Goal: Information Seeking & Learning: Check status

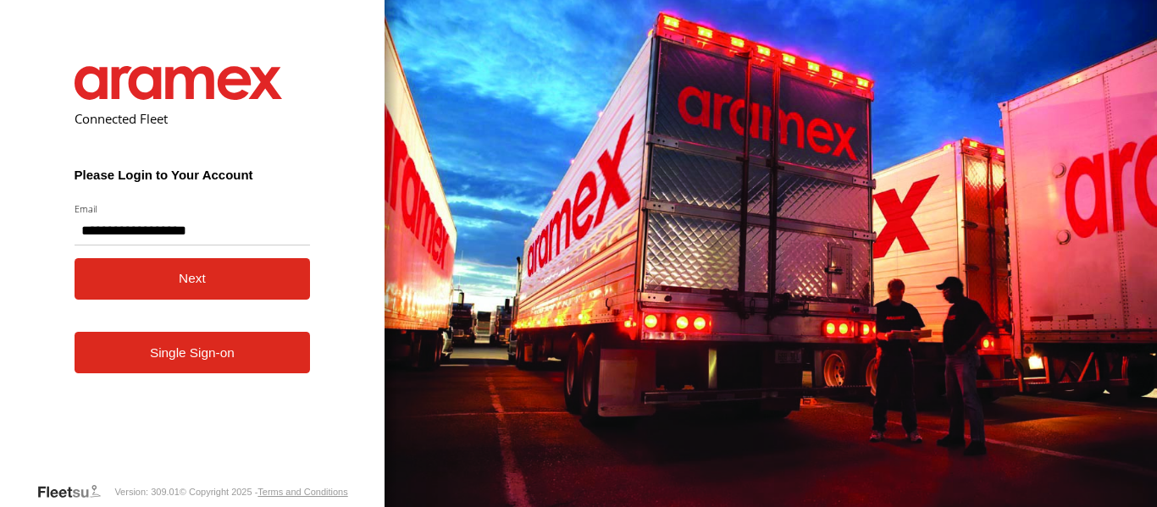
type input "**********"
click at [212, 276] on button "Next" at bounding box center [193, 278] width 236 height 41
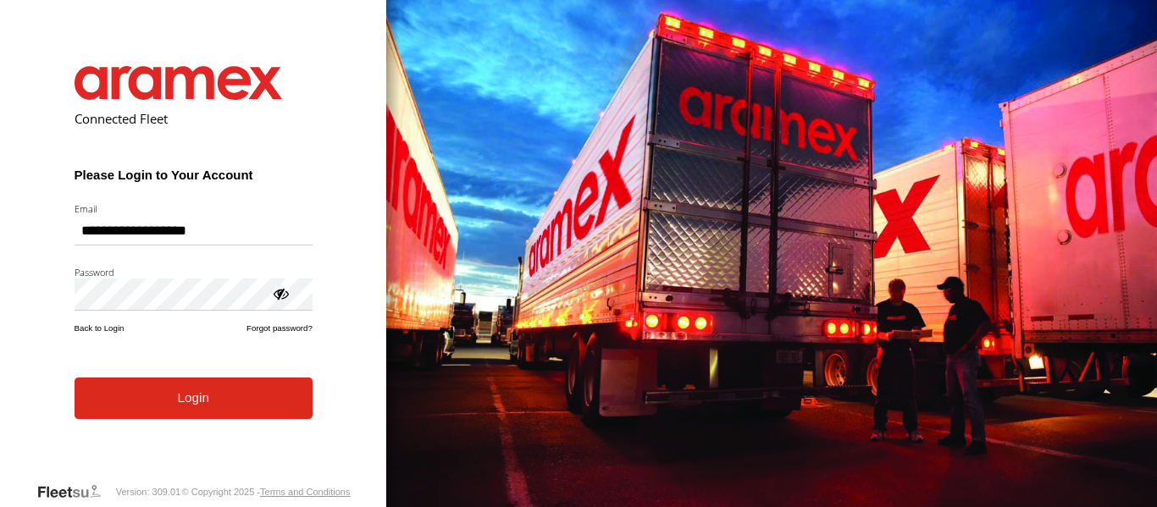
click at [177, 401] on button "Login" at bounding box center [194, 398] width 238 height 41
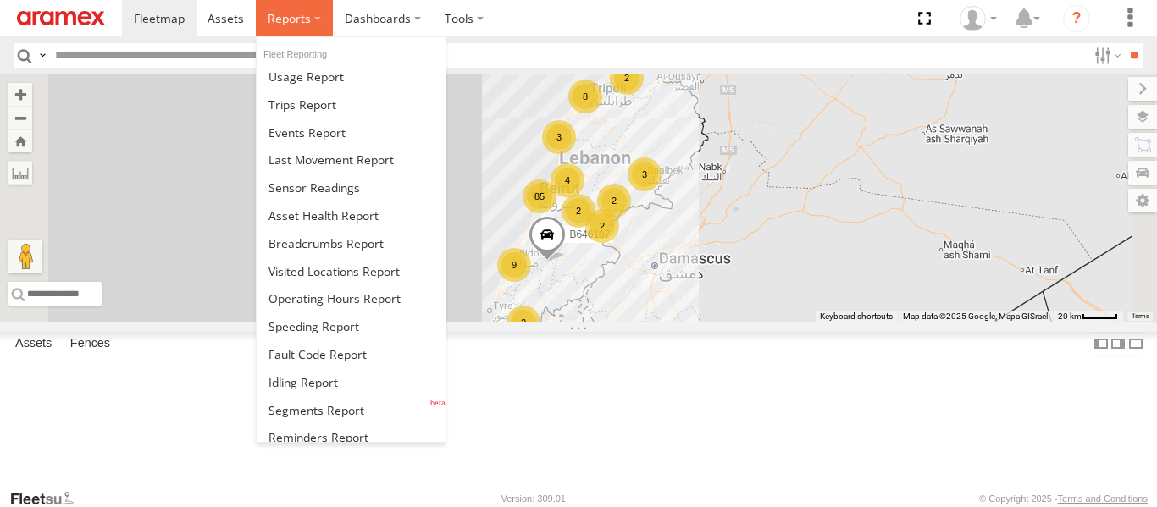
click at [317, 17] on label at bounding box center [294, 18] width 77 height 36
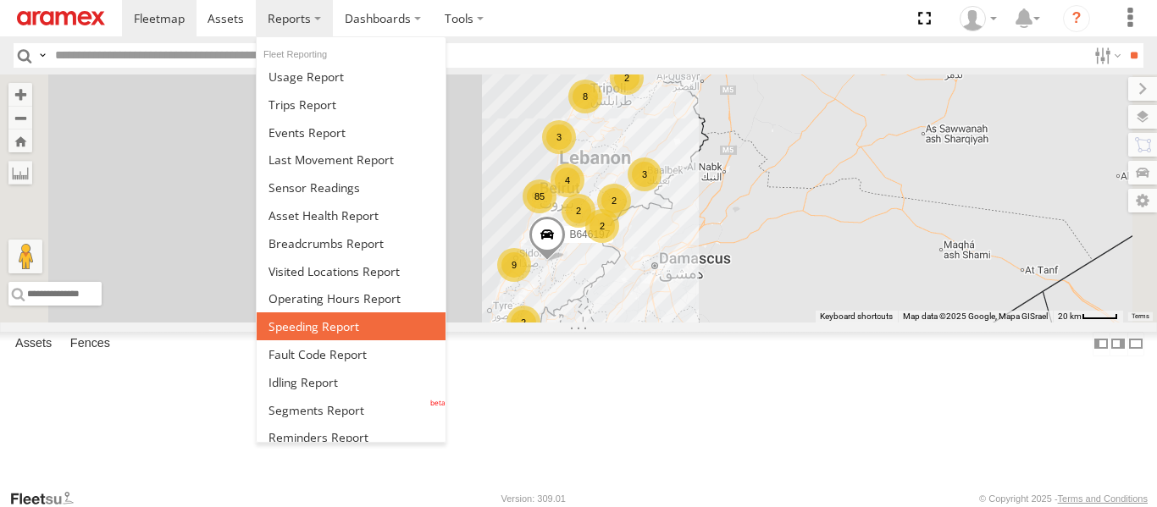
click at [340, 317] on link at bounding box center [351, 326] width 189 height 28
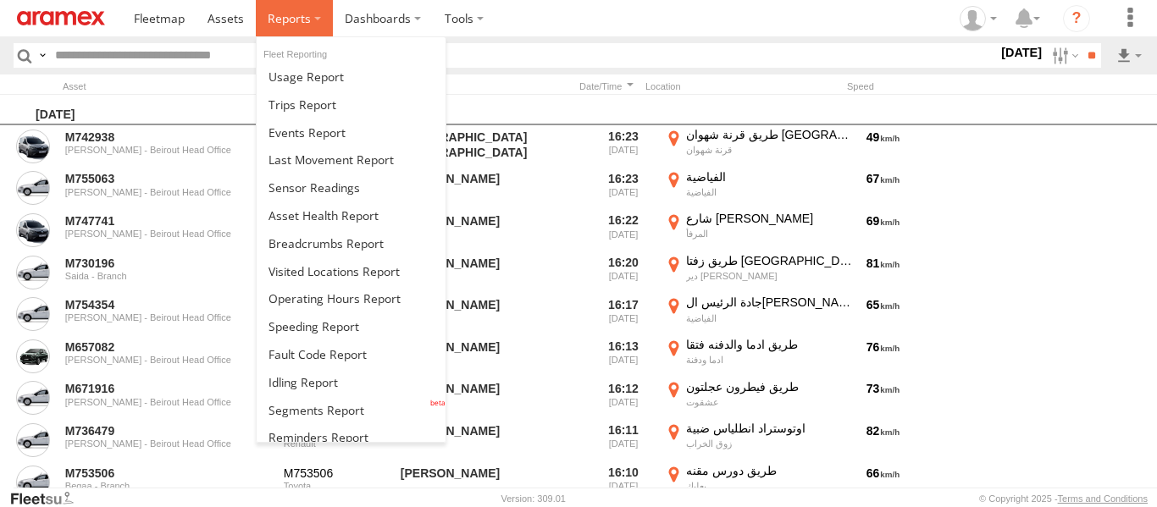
click at [314, 10] on label at bounding box center [294, 18] width 77 height 36
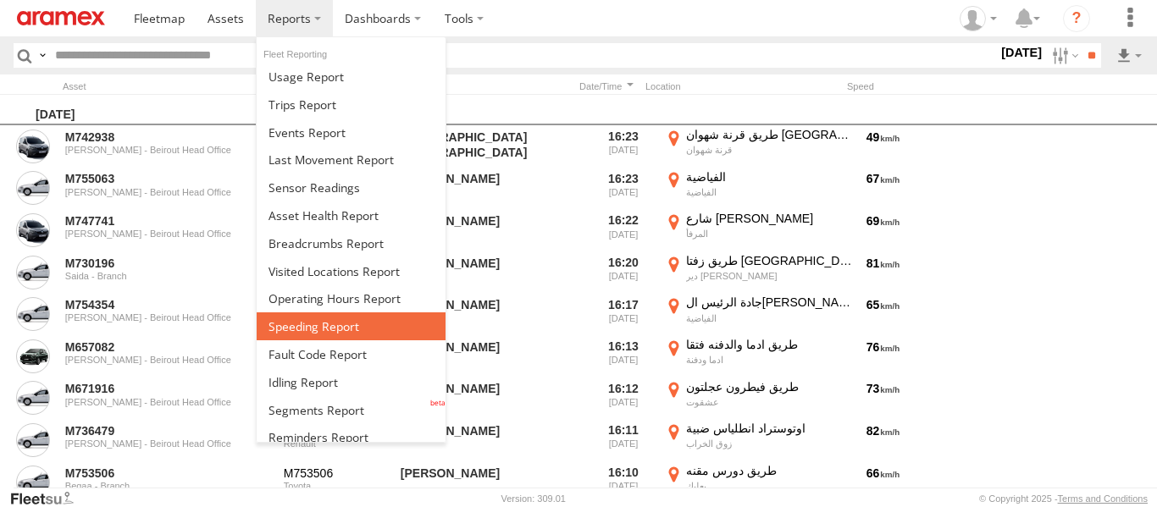
click at [341, 323] on span at bounding box center [313, 326] width 91 height 16
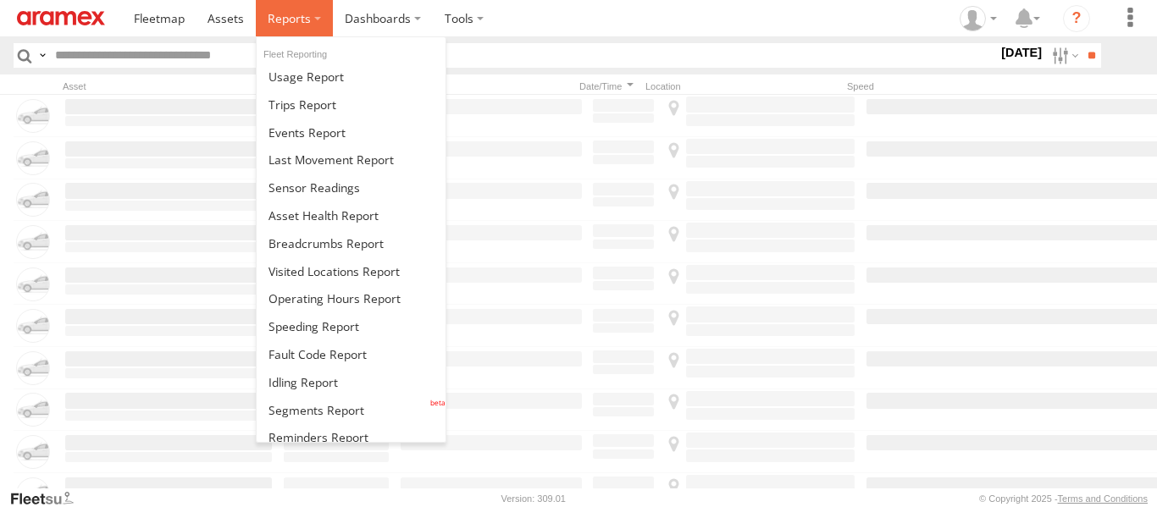
click at [301, 24] on span at bounding box center [289, 18] width 43 height 16
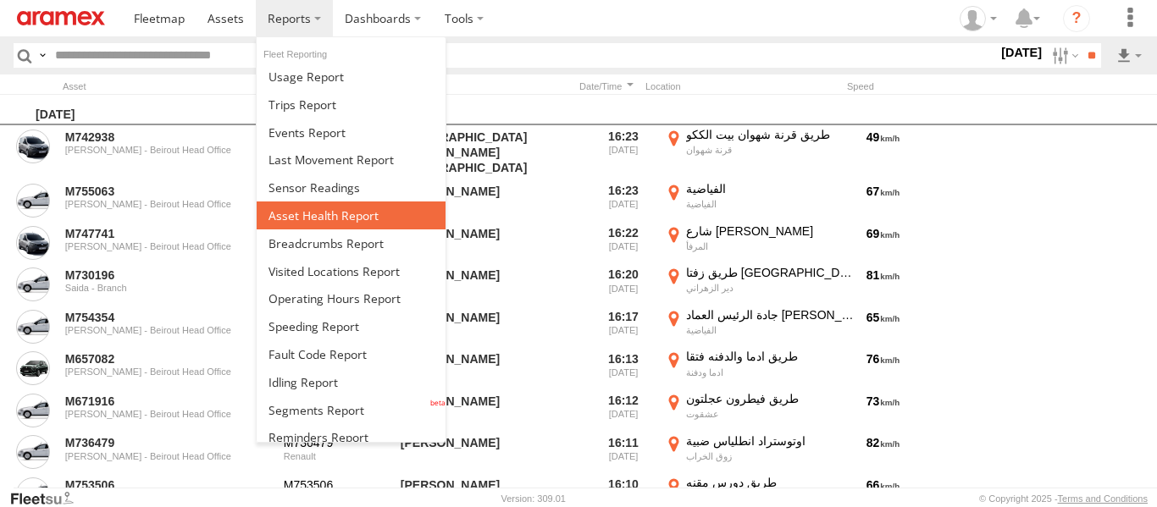
click at [324, 212] on span at bounding box center [323, 215] width 110 height 16
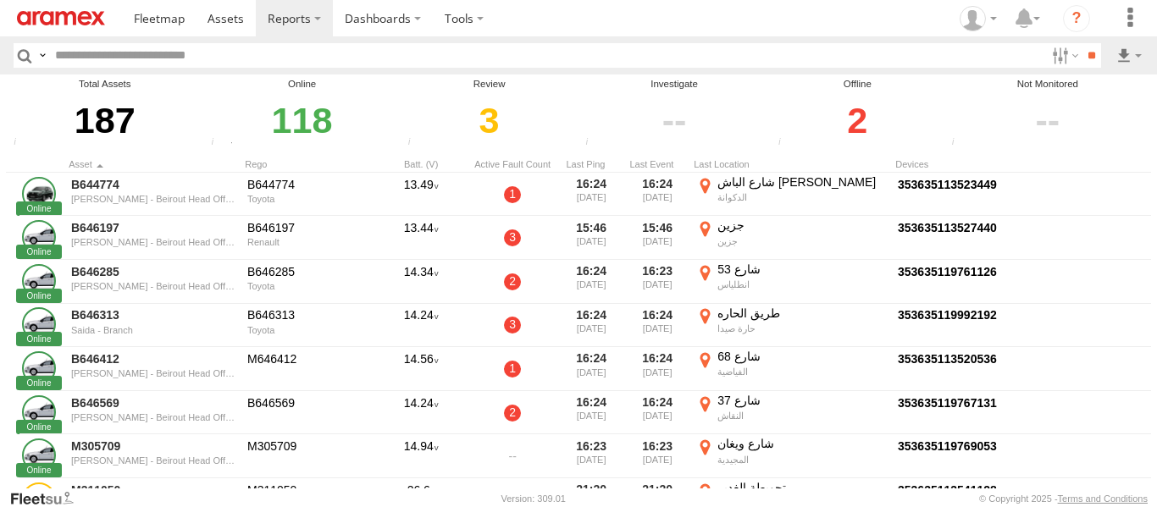
click at [850, 117] on div "2" at bounding box center [857, 120] width 169 height 58
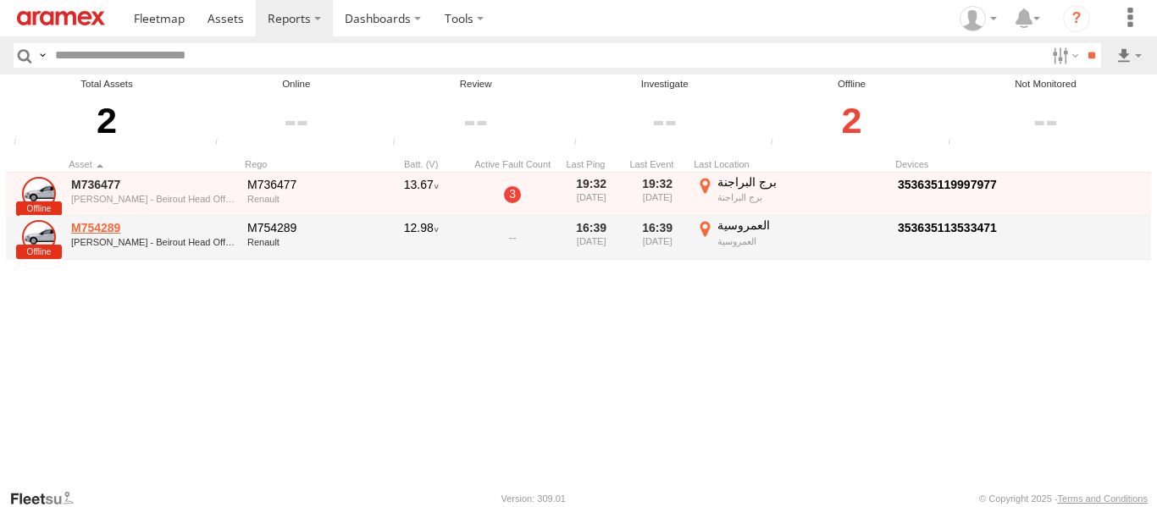
click at [108, 231] on link "M754289" at bounding box center [153, 227] width 164 height 15
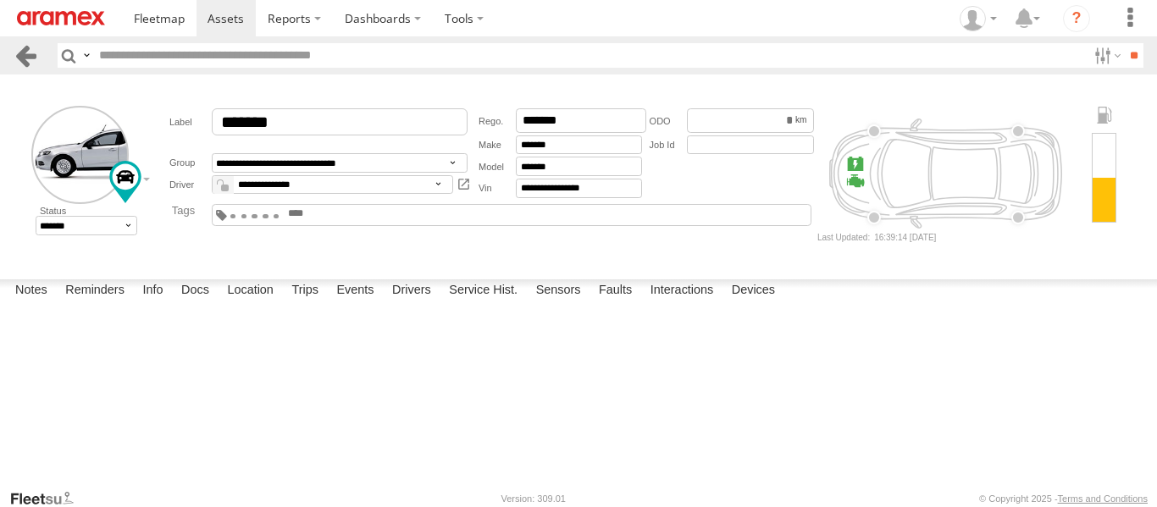
click at [17, 62] on link at bounding box center [26, 55] width 25 height 25
